Goal: Task Accomplishment & Management: Manage account settings

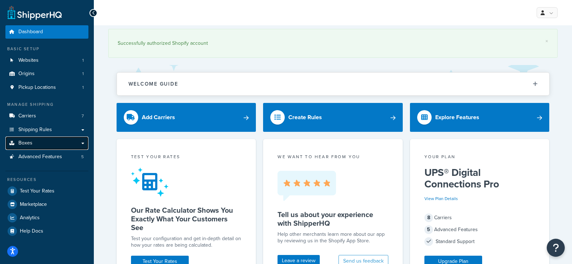
click at [40, 145] on link "Boxes" at bounding box center [46, 142] width 83 height 13
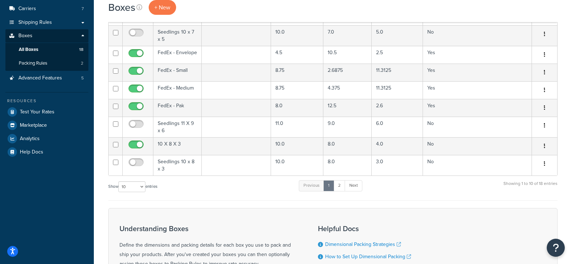
scroll to position [109, 0]
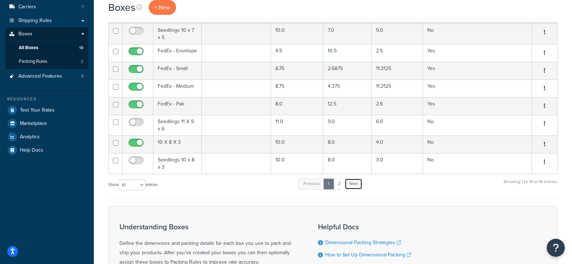
click at [358, 185] on link "Next" at bounding box center [354, 183] width 18 height 11
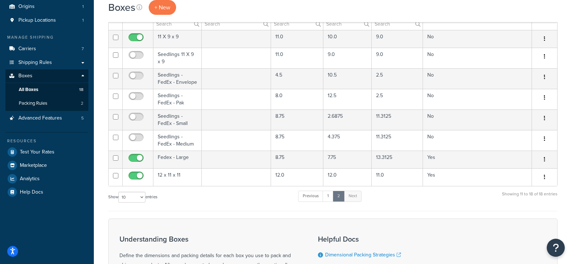
scroll to position [55, 0]
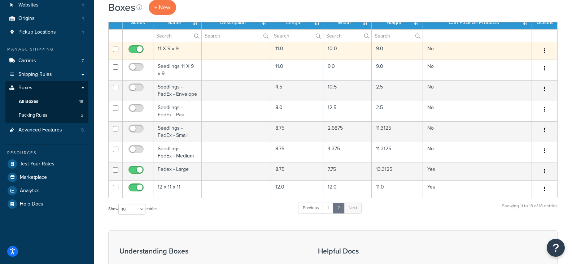
click at [548, 51] on button "button" at bounding box center [544, 51] width 10 height 12
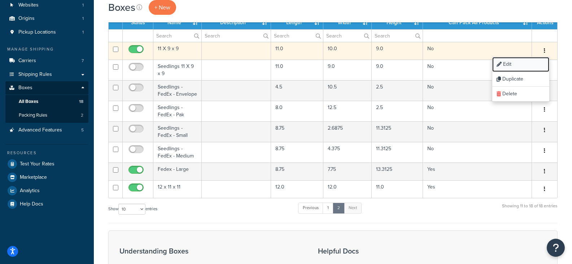
click at [503, 65] on link "Edit" at bounding box center [520, 64] width 57 height 15
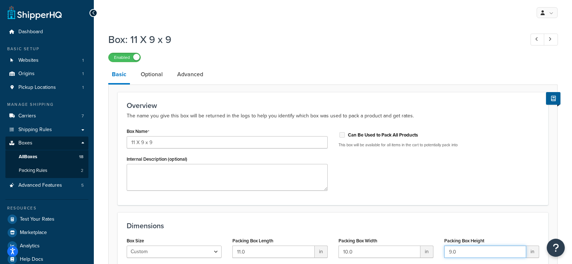
drag, startPoint x: 465, startPoint y: 253, endPoint x: 433, endPoint y: 246, distance: 32.5
click at [433, 246] on div "Box Size Custom USPS Small Flat Box USPS Medium Flat Box USPS Large Flat Box US…" at bounding box center [332, 249] width 423 height 28
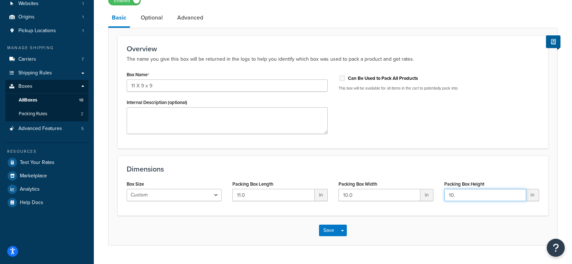
scroll to position [57, 0]
click at [328, 233] on button "Save" at bounding box center [328, 230] width 19 height 12
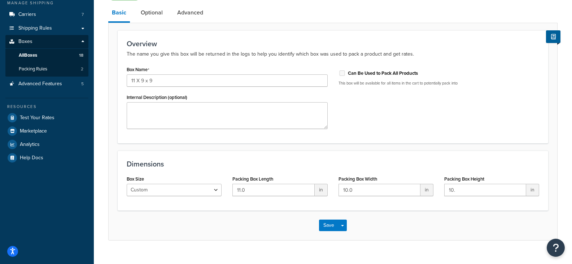
scroll to position [114, 0]
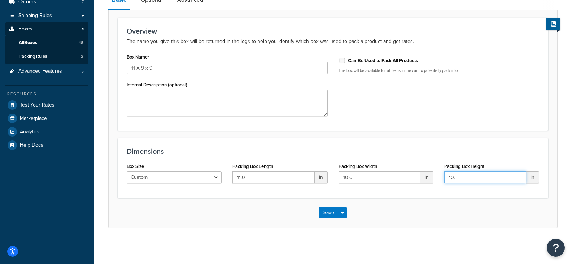
click at [480, 178] on input "10." at bounding box center [485, 177] width 82 height 12
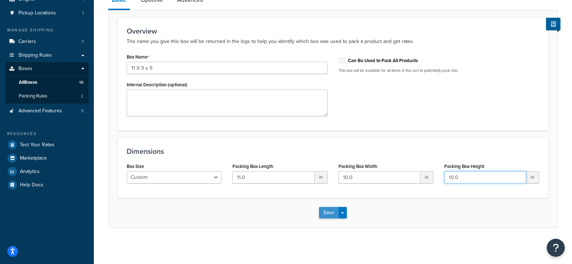
type input "10.0"
click at [320, 213] on button "Save" at bounding box center [328, 213] width 19 height 12
